Goal: Task Accomplishment & Management: Manage account settings

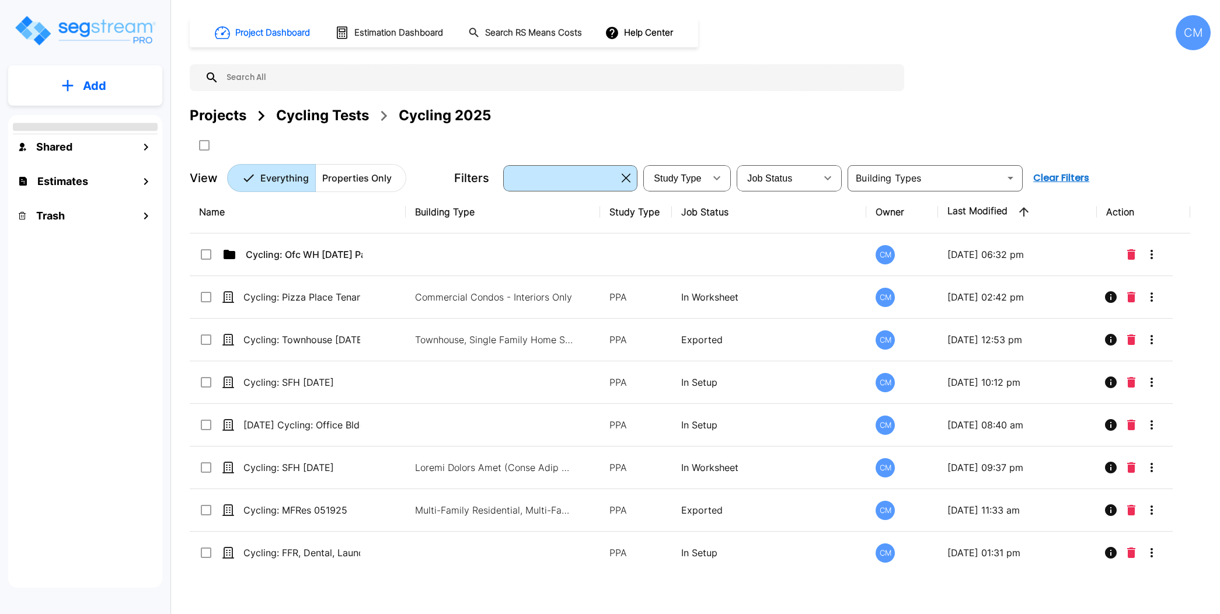
click at [1202, 26] on div "CM" at bounding box center [1192, 32] width 35 height 35
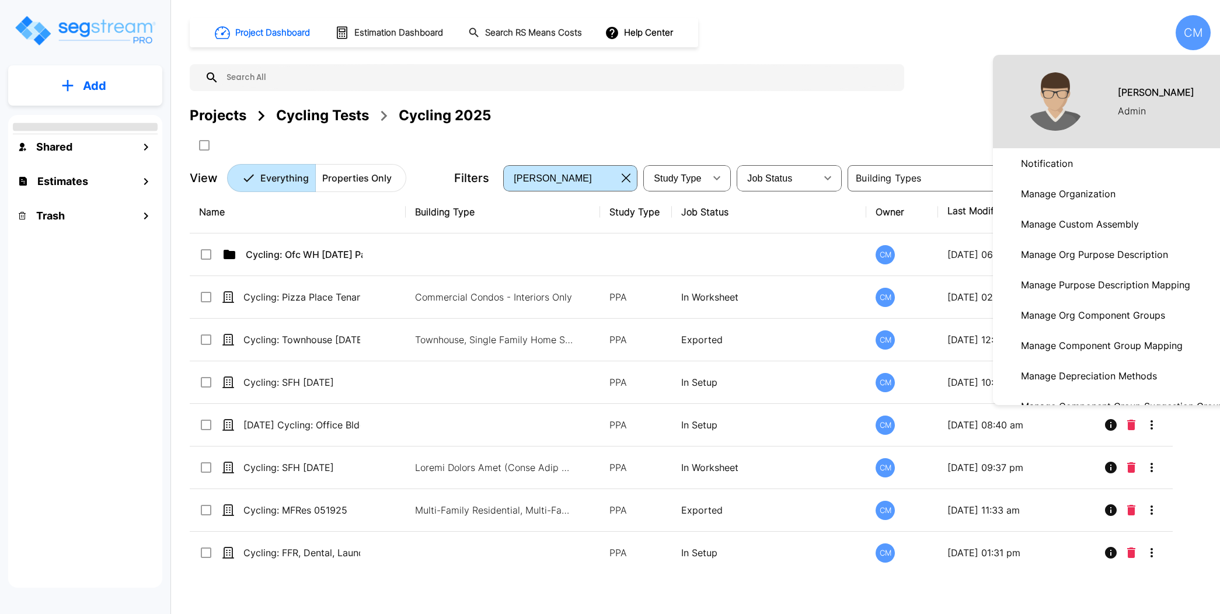
scroll to position [182, 0]
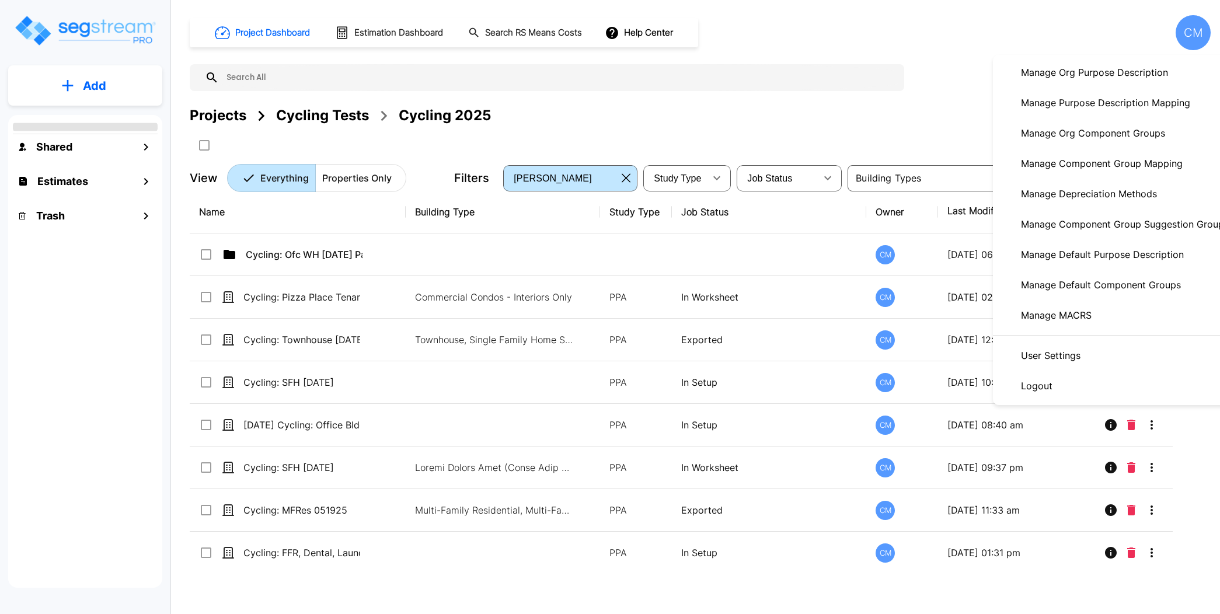
click at [1084, 379] on li "Logout" at bounding box center [1118, 386] width 250 height 30
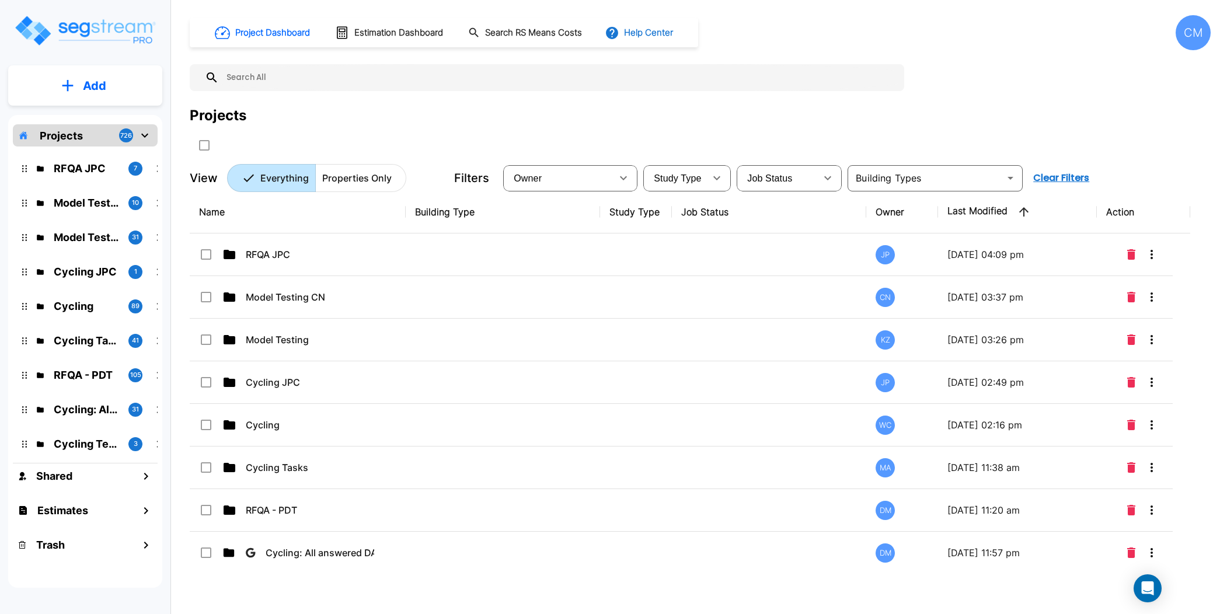
click at [649, 31] on button "Help Center" at bounding box center [639, 33] width 75 height 22
click at [698, 91] on link "How-To Videos" at bounding box center [661, 85] width 113 height 21
click at [1194, 41] on div "CM" at bounding box center [1192, 32] width 35 height 35
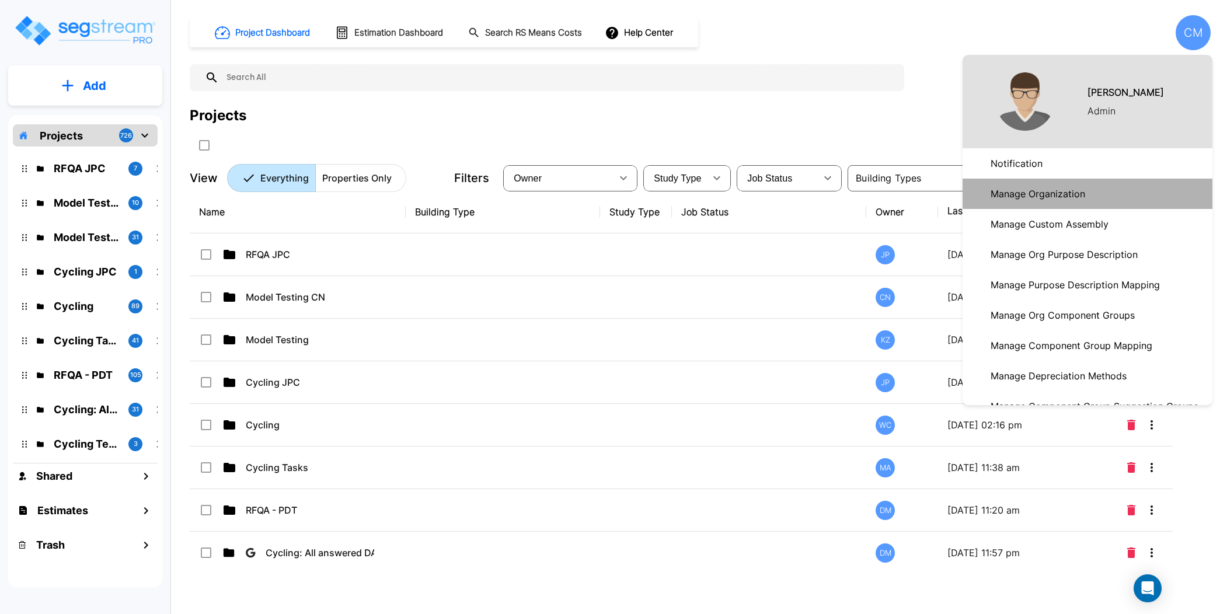
click at [1092, 187] on link "Manage Organization" at bounding box center [1087, 194] width 250 height 30
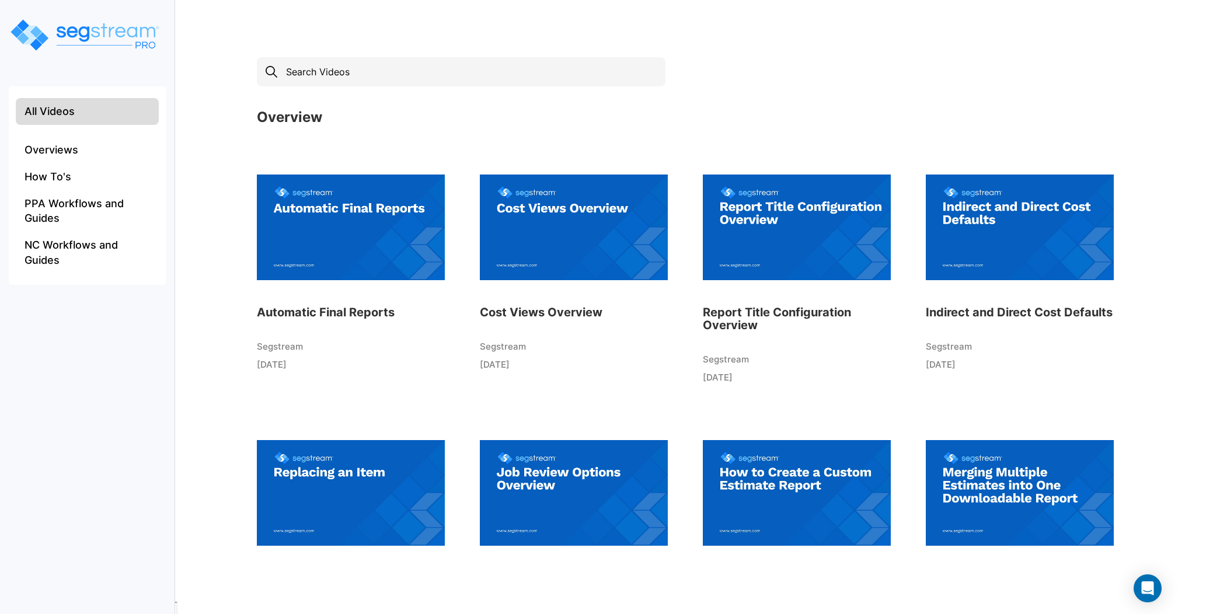
click at [46, 446] on div "All Videos Overviews How To's PPA Workflows and Guides NC Workflows and Guides" at bounding box center [87, 307] width 175 height 614
click at [392, 66] on input "text" at bounding box center [461, 71] width 409 height 29
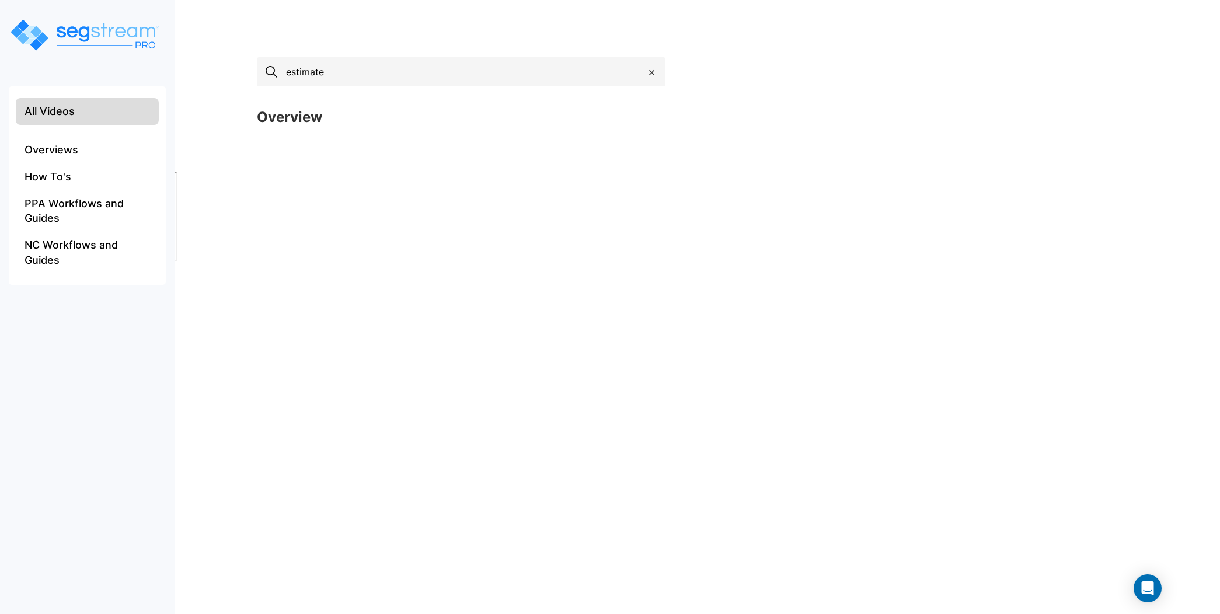
type input "estimate"
click at [839, 72] on div "estimate × Overview Loading... No Available Videos Found." at bounding box center [702, 109] width 915 height 126
click at [650, 75] on span "×" at bounding box center [652, 72] width 8 height 17
click at [34, 103] on li "All Videos" at bounding box center [87, 111] width 143 height 27
click at [85, 139] on li "Overviews" at bounding box center [87, 150] width 143 height 27
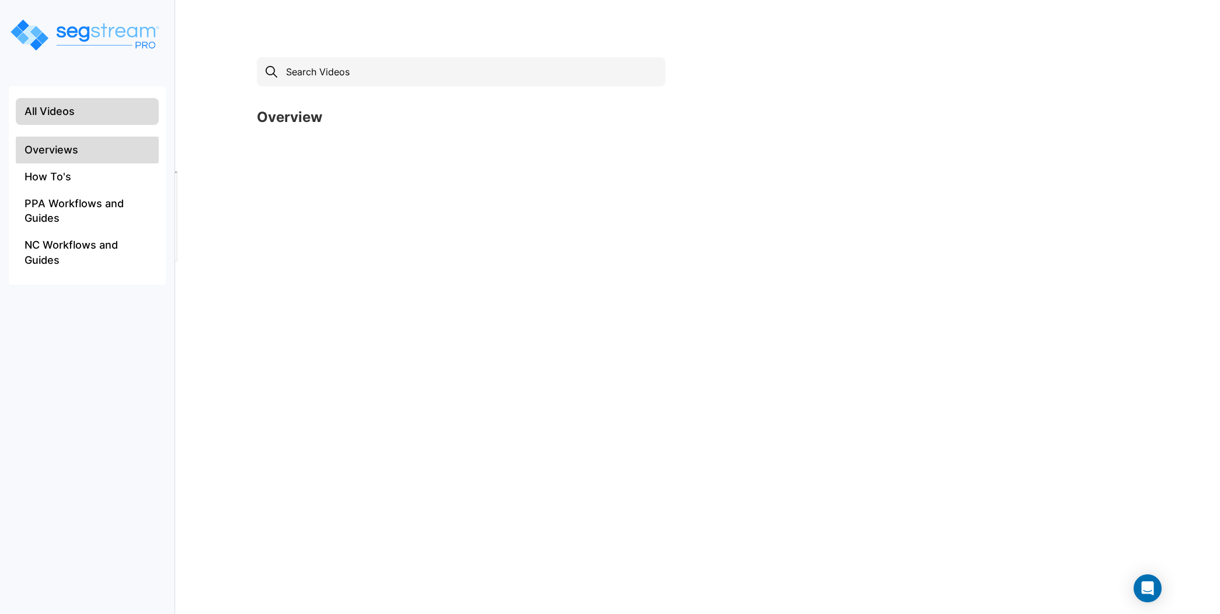
click at [82, 112] on li "All Videos" at bounding box center [87, 111] width 143 height 27
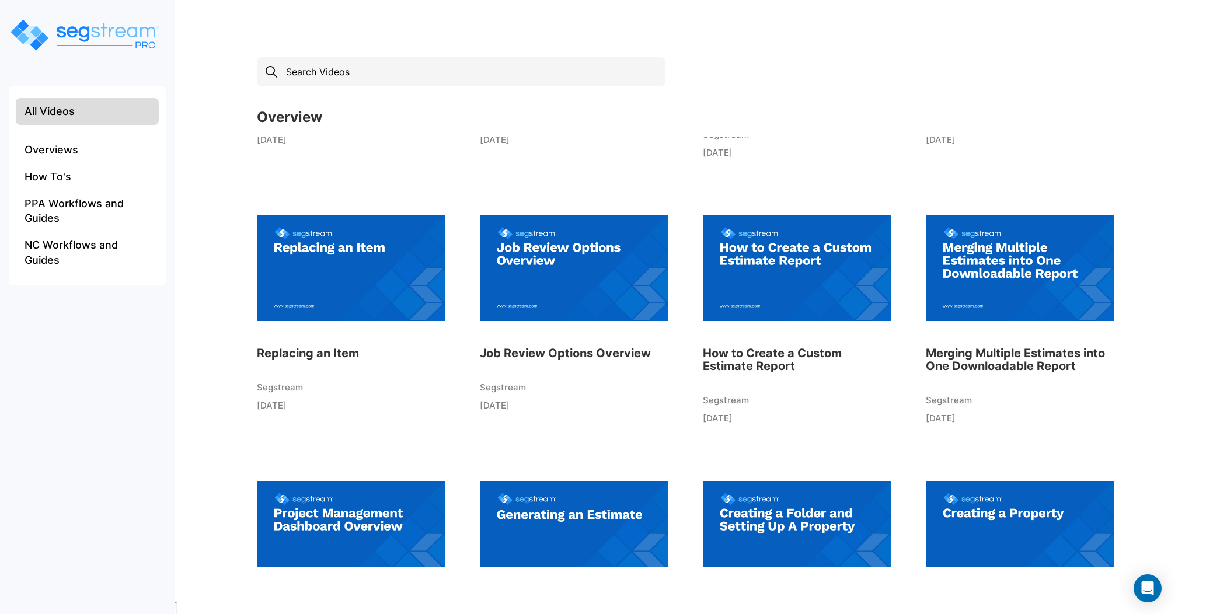
scroll to position [239, 0]
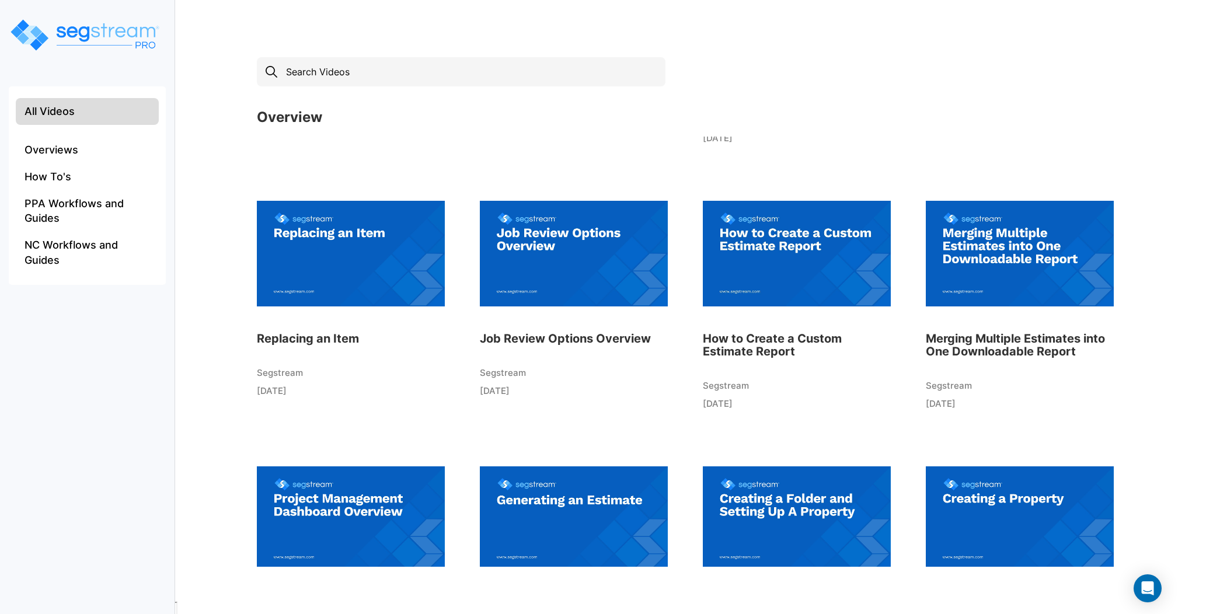
click at [803, 270] on img at bounding box center [797, 253] width 188 height 128
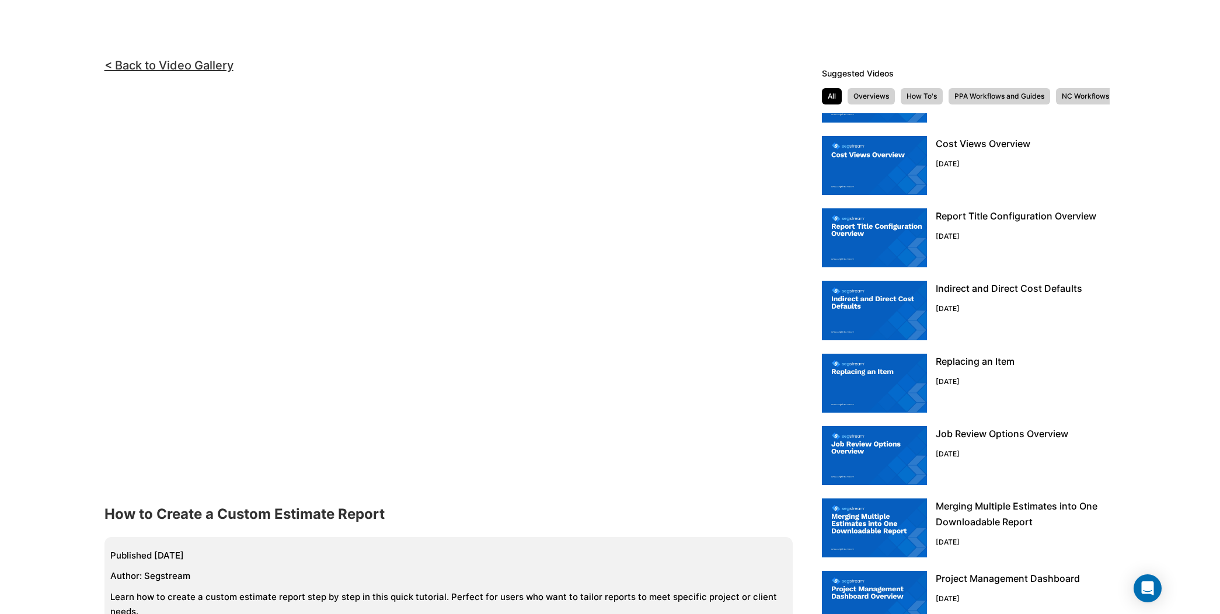
scroll to position [53, 0]
click at [882, 516] on img at bounding box center [874, 527] width 105 height 59
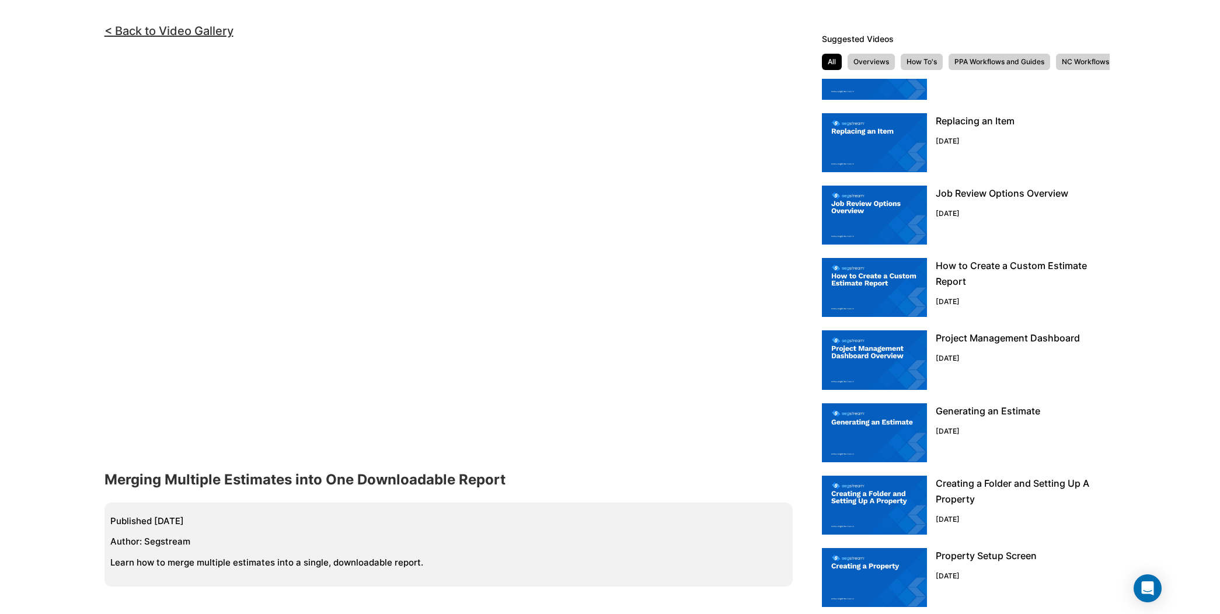
scroll to position [105, 0]
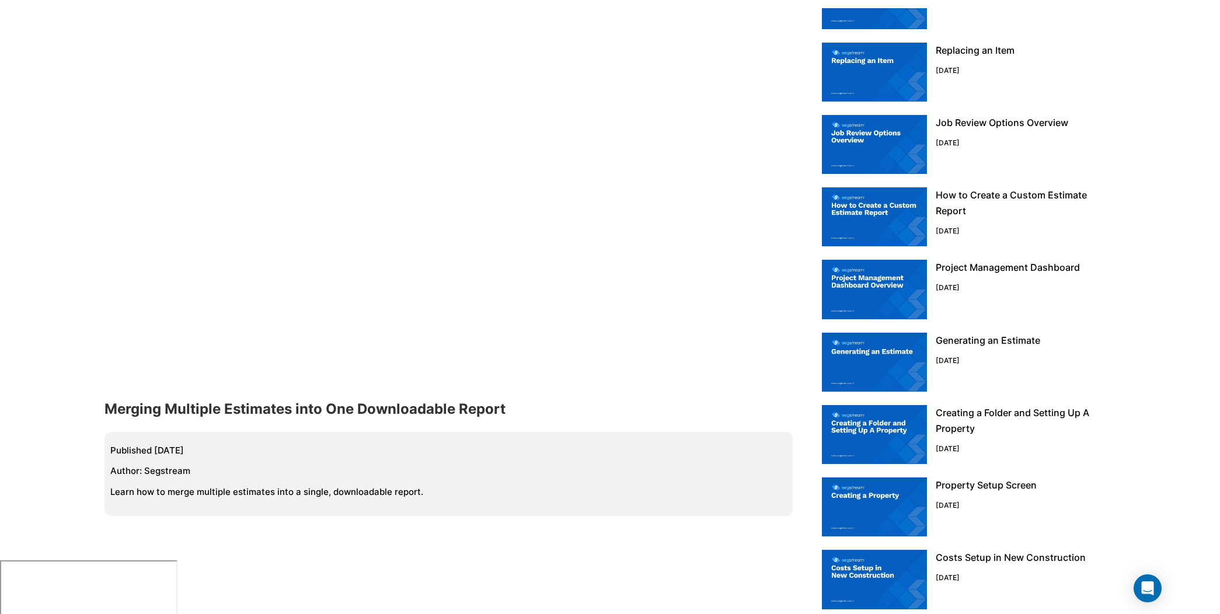
click at [929, 354] on div "Generating an Estimate [DATE]" at bounding box center [966, 362] width 288 height 59
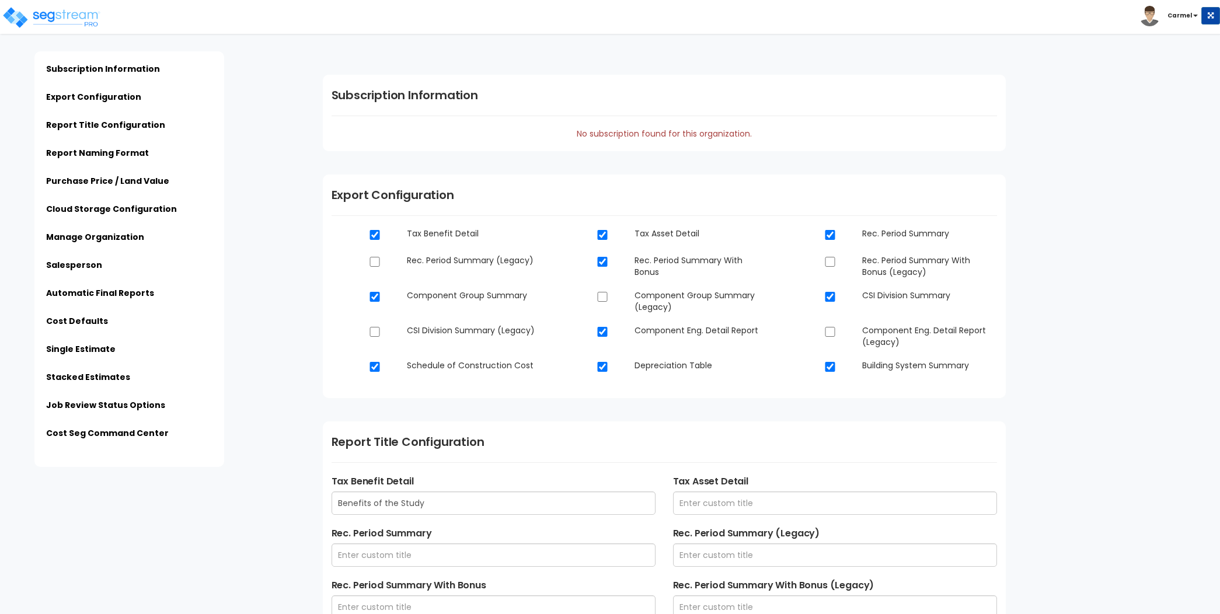
type input "$PROPERTY_NAME - $STREET_ADDRESS - Engineering Report"
type input "$PROPERTY_NAME - $STREET_ADDRESS - Final Report"
type input "$ESTIMATE_NAME - $STREET_ADDRESS"
type input "Admin"
type input "[STREET_ADDRESS]"
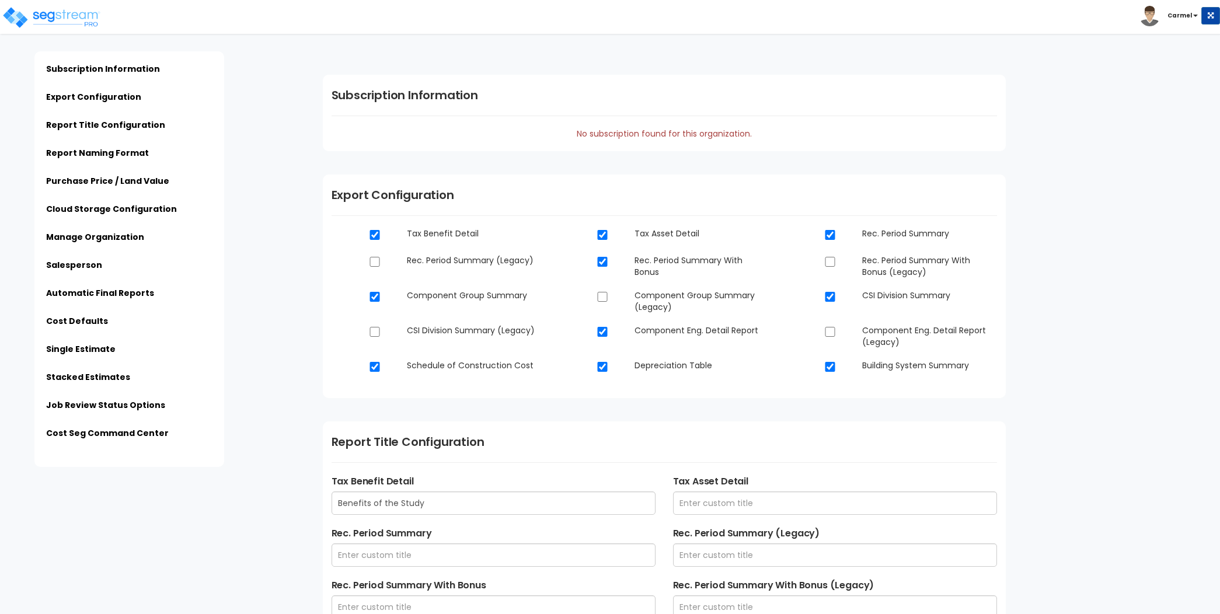
type input "[EMAIL_ADDRESS][DOMAIN_NAME]"
type input "[PHONE_NUMBER]"
type input "[PERSON_NAME]"
click at [89, 295] on link "Automatic Final Reports" at bounding box center [100, 293] width 108 height 12
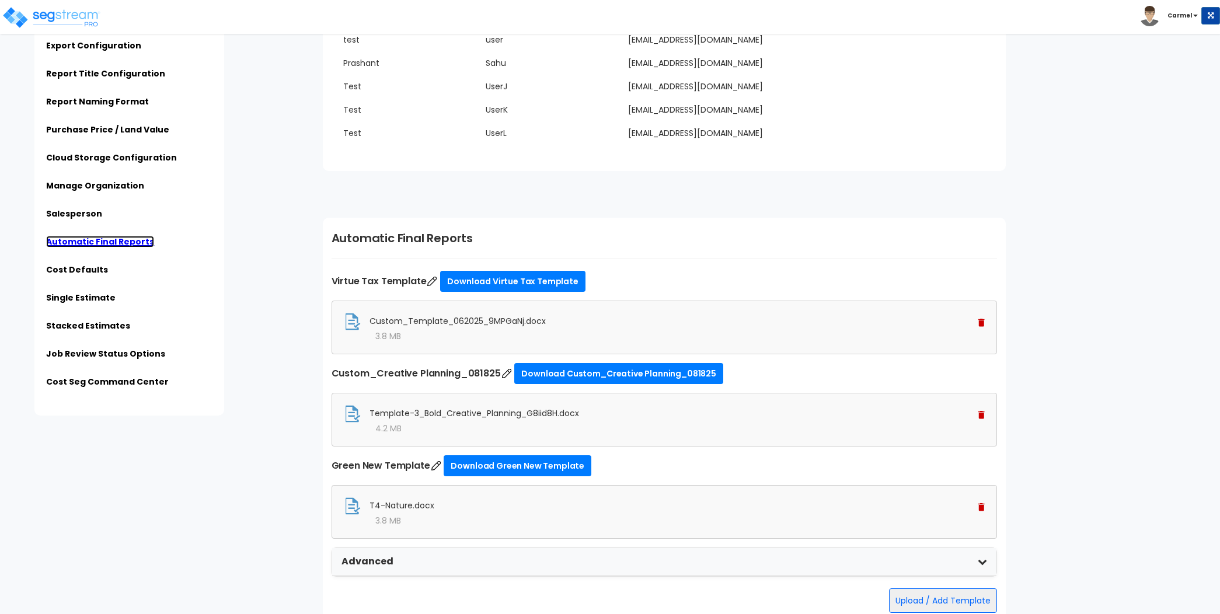
scroll to position [2780, 0]
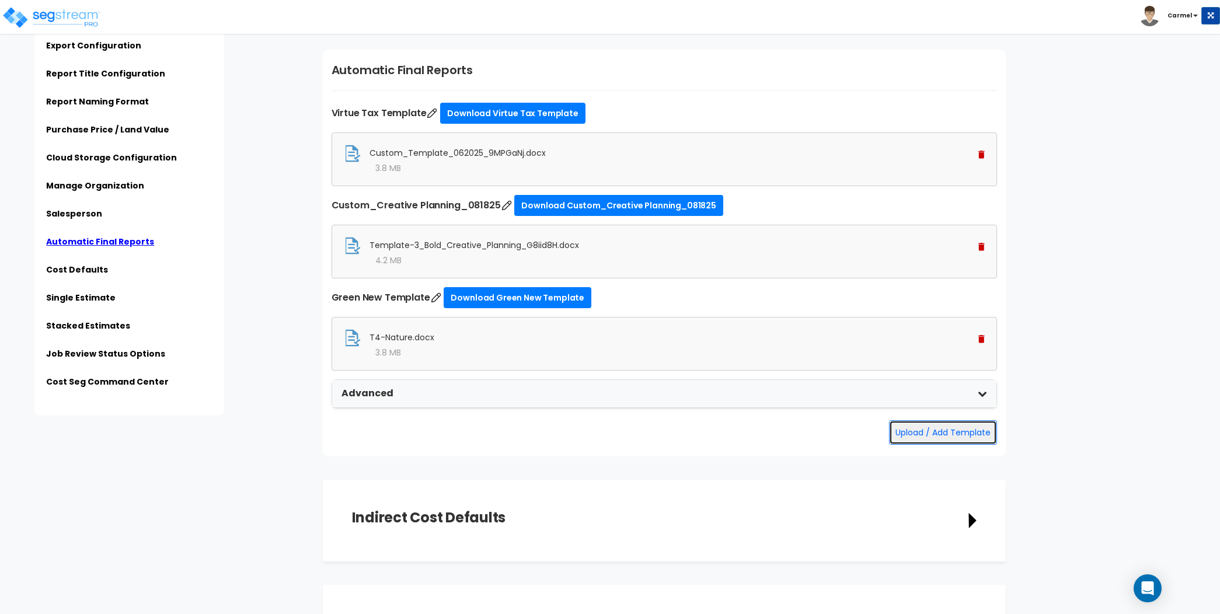
click at [965, 431] on button "Upload / Add Template" at bounding box center [943, 432] width 108 height 25
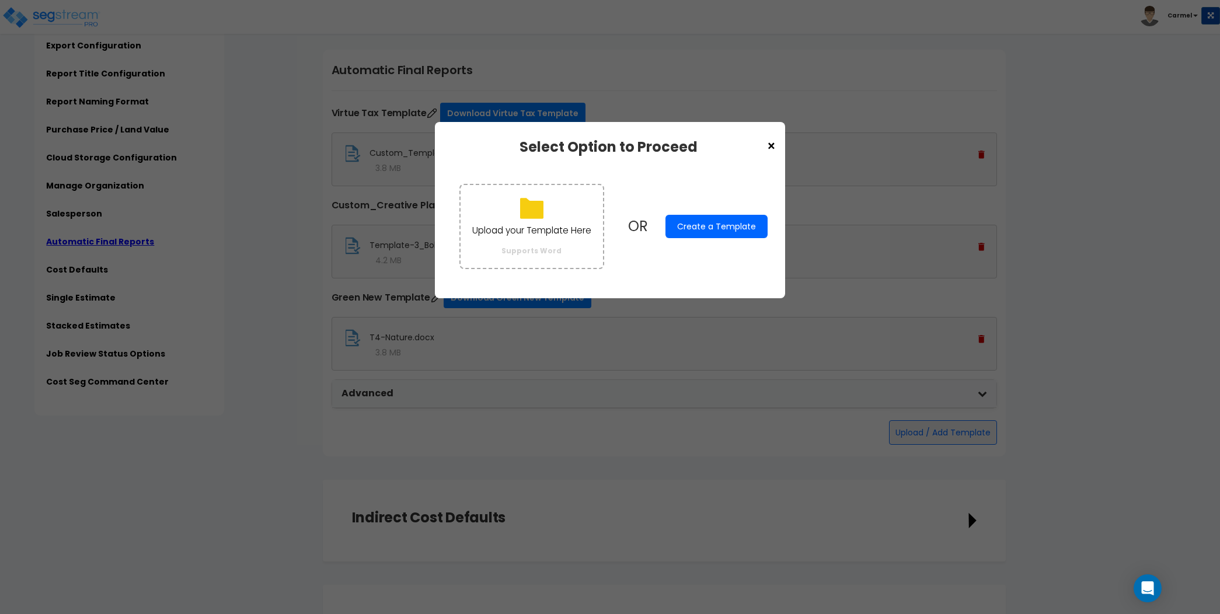
click at [721, 228] on button "Create a Template" at bounding box center [716, 226] width 102 height 23
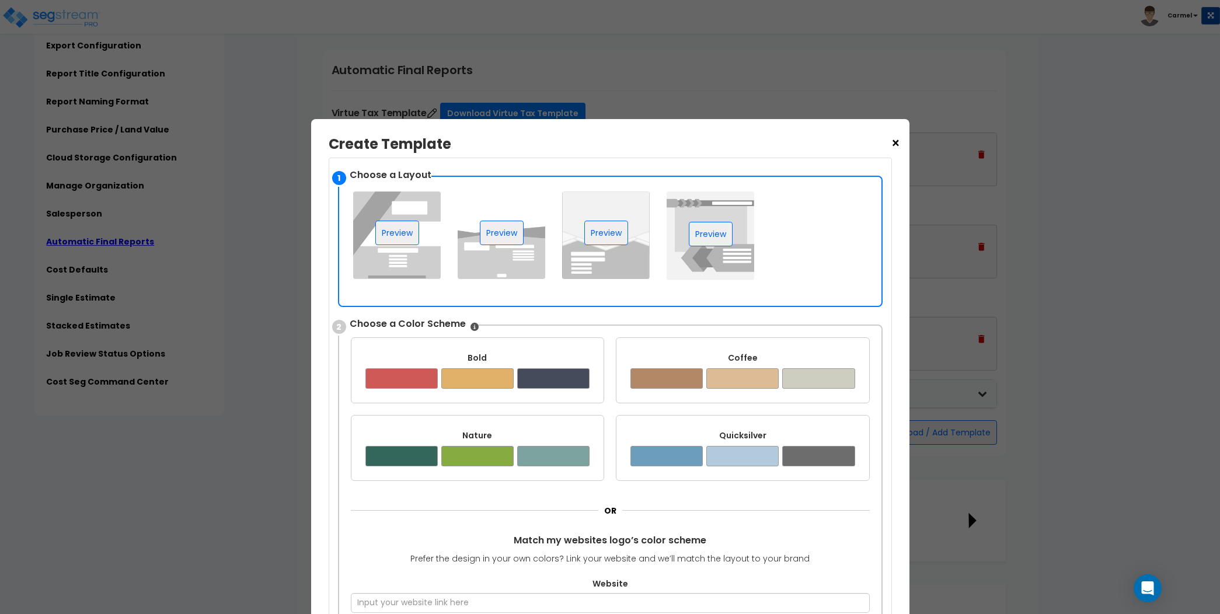
scroll to position [0, 0]
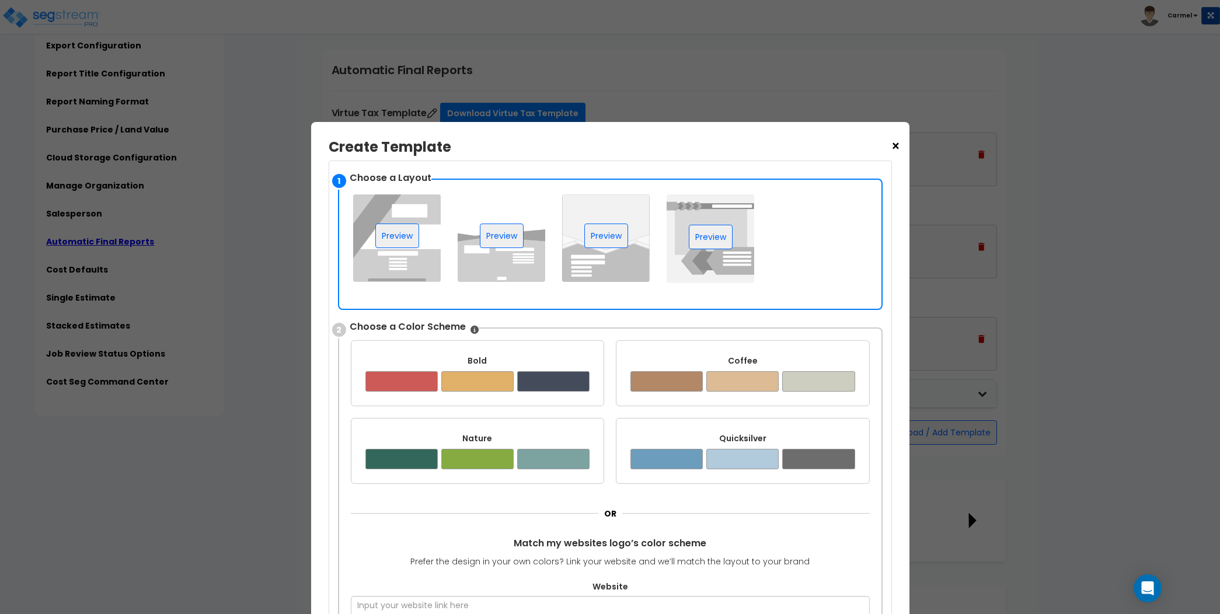
click at [898, 147] on span "×" at bounding box center [896, 147] width 10 height 20
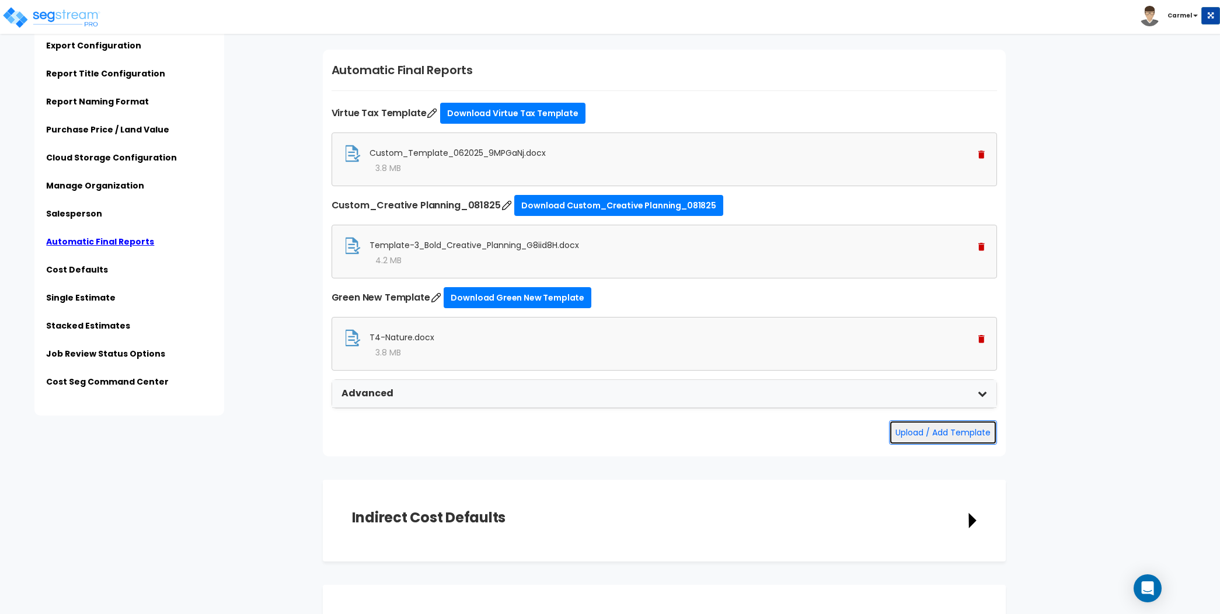
click at [964, 430] on button "Upload / Add Template" at bounding box center [943, 432] width 108 height 25
